Goal: Use online tool/utility: Utilize a website feature to perform a specific function

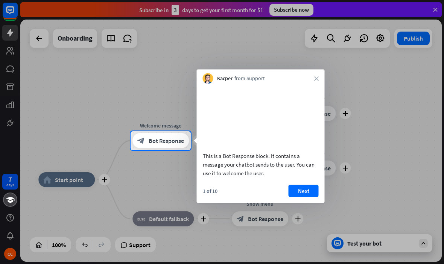
click at [300, 194] on button "Next" at bounding box center [304, 191] width 30 height 12
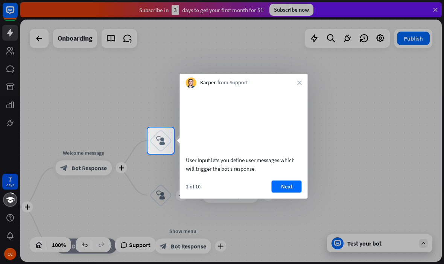
click at [282, 193] on button "Next" at bounding box center [287, 187] width 30 height 12
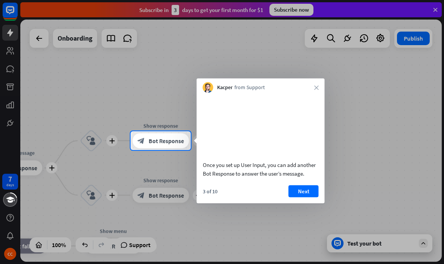
click at [303, 190] on button "Next" at bounding box center [304, 191] width 30 height 12
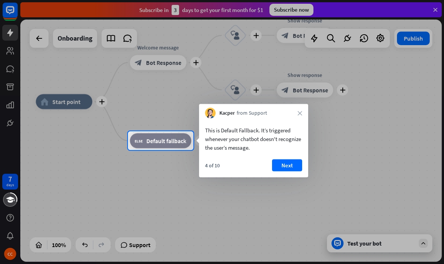
click at [282, 165] on button "Next" at bounding box center [287, 166] width 30 height 12
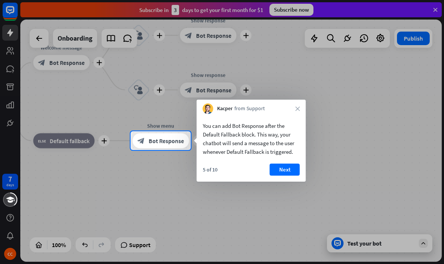
click at [280, 168] on button "Next" at bounding box center [285, 170] width 30 height 12
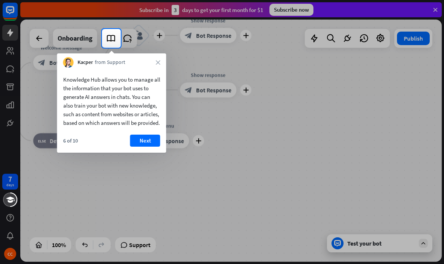
click at [144, 147] on button "Next" at bounding box center [145, 141] width 30 height 12
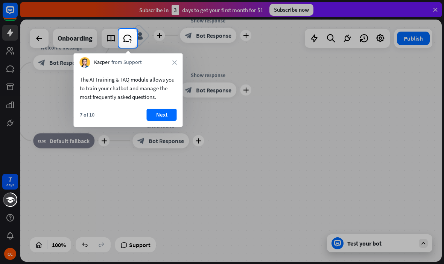
click at [162, 109] on button "Next" at bounding box center [162, 115] width 30 height 12
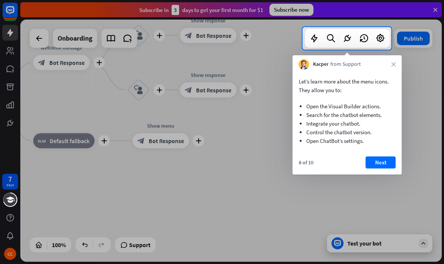
click at [382, 160] on button "Next" at bounding box center [381, 163] width 30 height 12
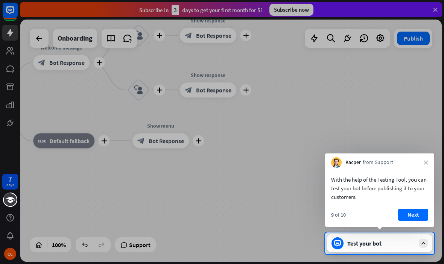
click at [421, 216] on button "Next" at bounding box center [414, 215] width 30 height 12
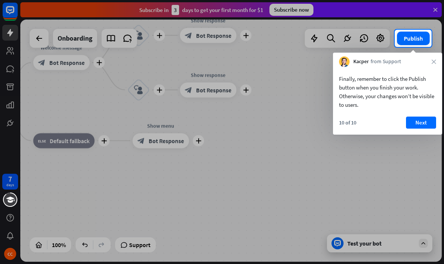
click at [418, 119] on button "Next" at bounding box center [421, 123] width 30 height 12
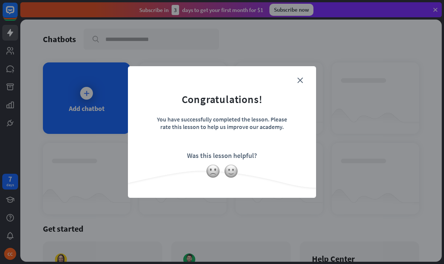
click at [240, 166] on div at bounding box center [222, 171] width 188 height 14
click at [235, 170] on img at bounding box center [231, 171] width 14 height 14
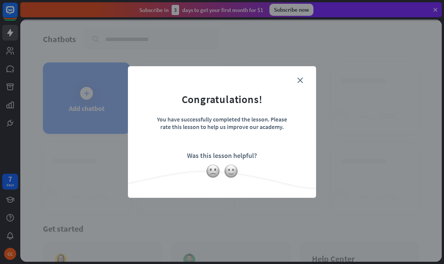
click at [347, 177] on div "close Congratulations! You have successfully completed the lesson. Please rate …" at bounding box center [222, 132] width 444 height 264
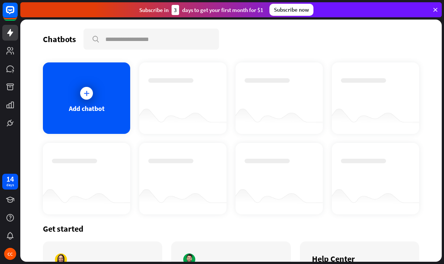
click at [67, 79] on div "Add chatbot" at bounding box center [86, 99] width 87 height 72
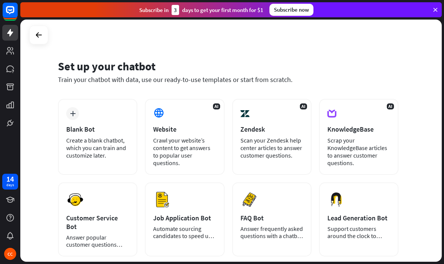
click at [96, 136] on div "plus Blank Bot Create a blank chatbot, which you can train and customize later." at bounding box center [97, 137] width 79 height 76
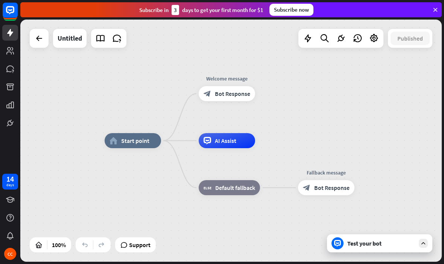
click at [361, 243] on div "Test your bot" at bounding box center [382, 244] width 68 height 8
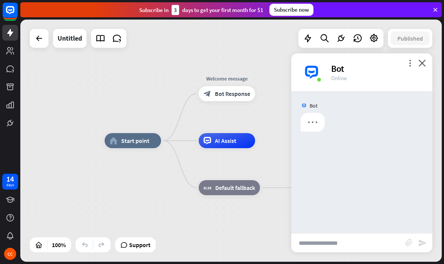
click at [343, 245] on input "text" at bounding box center [349, 243] width 114 height 19
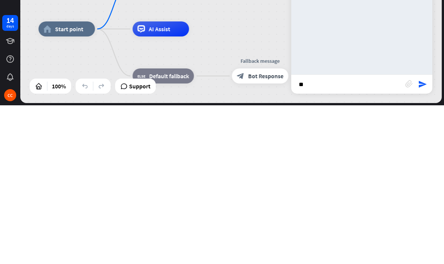
type input "**"
click at [427, 239] on icon "send" at bounding box center [422, 243] width 9 height 9
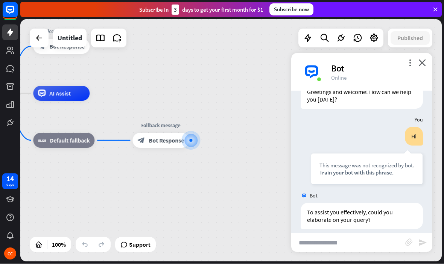
scroll to position [38, 0]
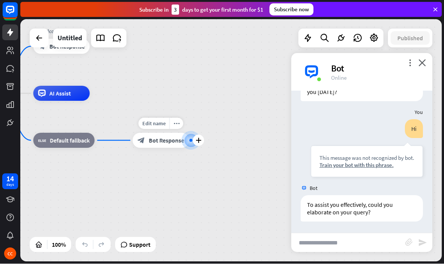
click at [198, 141] on icon "plus" at bounding box center [199, 140] width 6 height 5
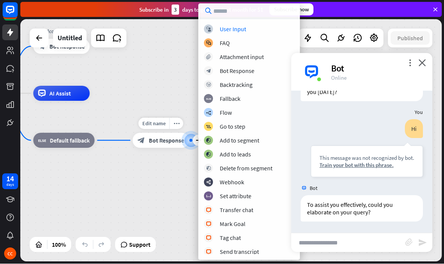
click at [154, 141] on span "Bot Response" at bounding box center [166, 141] width 35 height 8
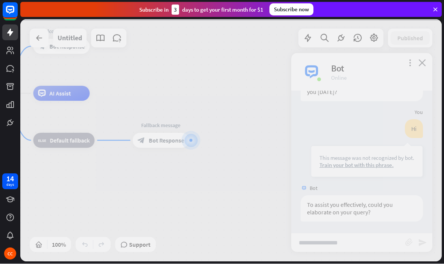
click at [164, 139] on div at bounding box center [231, 141] width 422 height 243
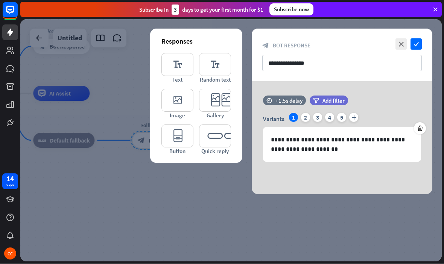
click at [189, 219] on div at bounding box center [231, 141] width 422 height 243
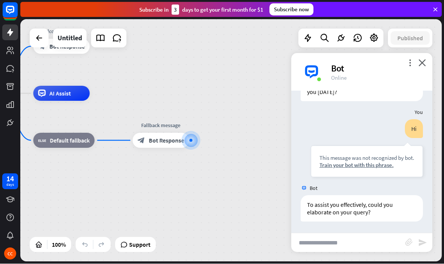
click at [170, 212] on div "home_2 Start point Welcome message block_bot_response Bot Response AI Assist bl…" at bounding box center [150, 215] width 422 height 243
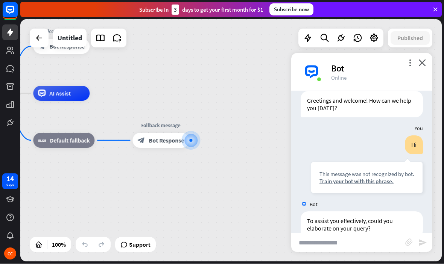
scroll to position [22, 0]
click at [322, 247] on input "text" at bounding box center [349, 243] width 114 height 19
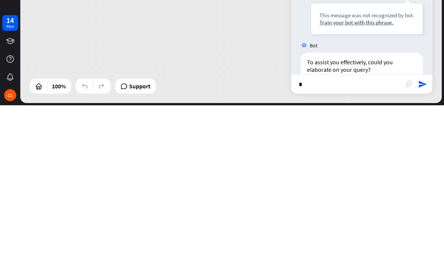
scroll to position [0, 0]
type input "**"
click at [421, 239] on icon "send" at bounding box center [422, 243] width 9 height 9
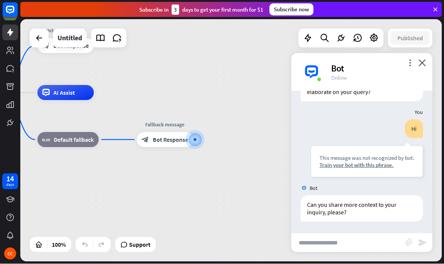
scroll to position [158, 0]
click at [323, 242] on input "text" at bounding box center [349, 243] width 114 height 19
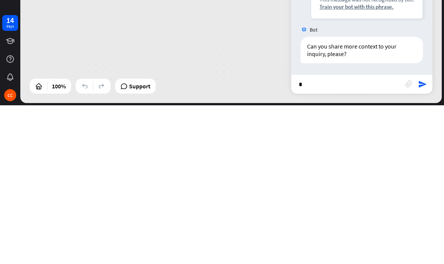
scroll to position [0, 0]
type input "**********"
click at [427, 239] on icon "send" at bounding box center [422, 243] width 9 height 9
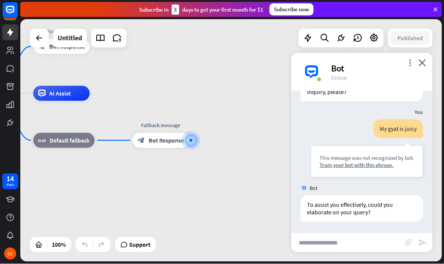
scroll to position [279, 0]
click at [327, 243] on input "text" at bounding box center [349, 243] width 114 height 19
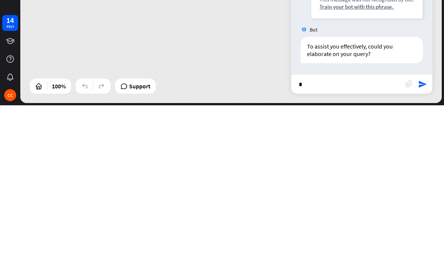
scroll to position [0, 0]
type input "****"
click at [219, 94] on div "home_2 Start point Welcome message block_bot_response Bot Response AI Assist bl…" at bounding box center [150, 215] width 422 height 243
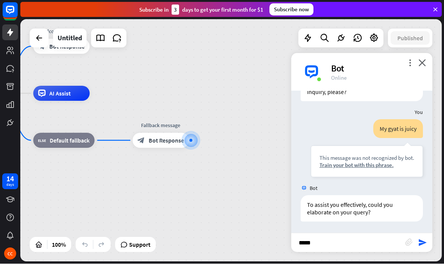
click at [388, 0] on div "Subscribe [DATE] to get your first month for $1 Subscribe now" at bounding box center [232, 10] width 424 height 20
